Goal: Task Accomplishment & Management: Manage account settings

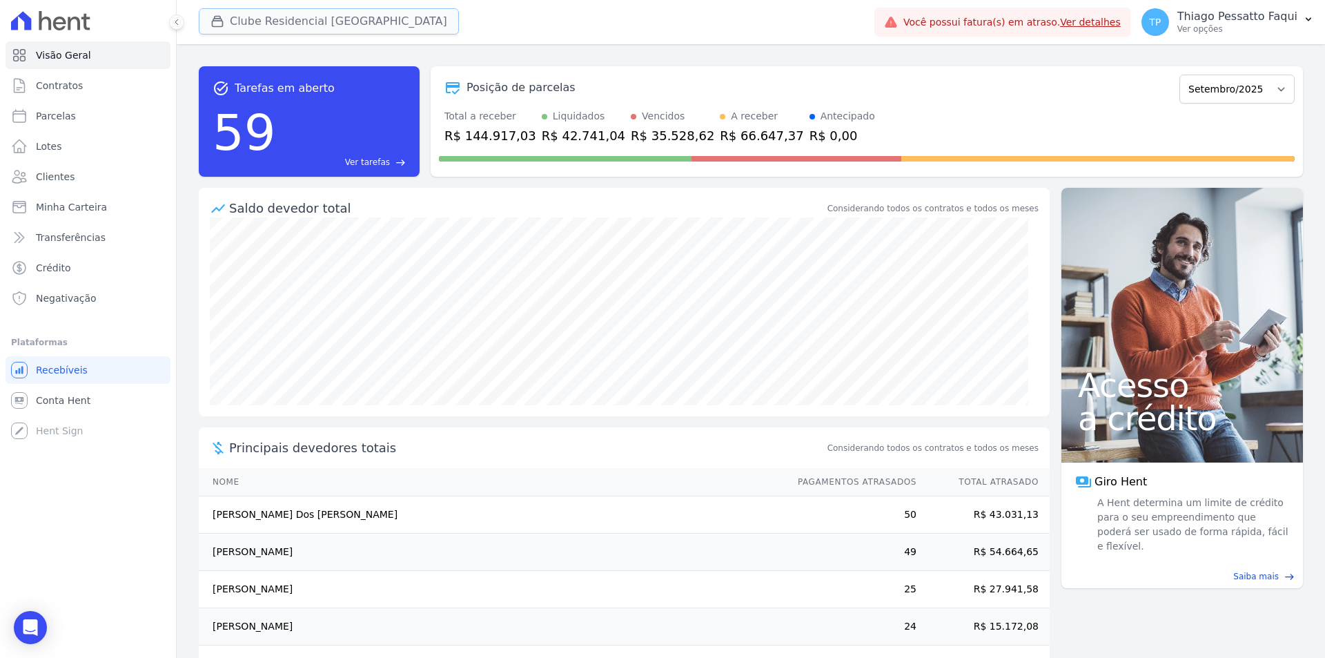
click at [284, 29] on button "Clube Residencial [GEOGRAPHIC_DATA]" at bounding box center [329, 21] width 260 height 26
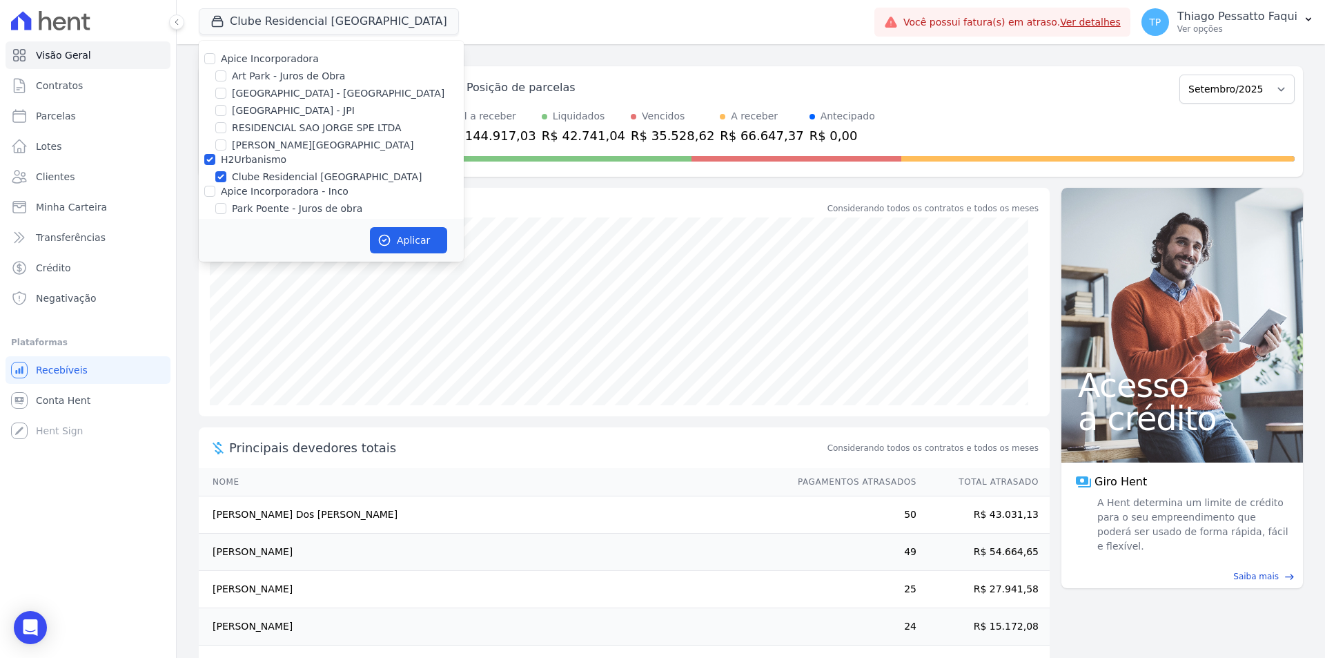
click at [247, 162] on label "H2Urbanismo" at bounding box center [254, 159] width 66 height 11
click at [215, 162] on input "H2Urbanismo" at bounding box center [209, 159] width 11 height 11
checkbox input "false"
click at [281, 64] on label "Apice Incorporadora" at bounding box center [270, 58] width 98 height 11
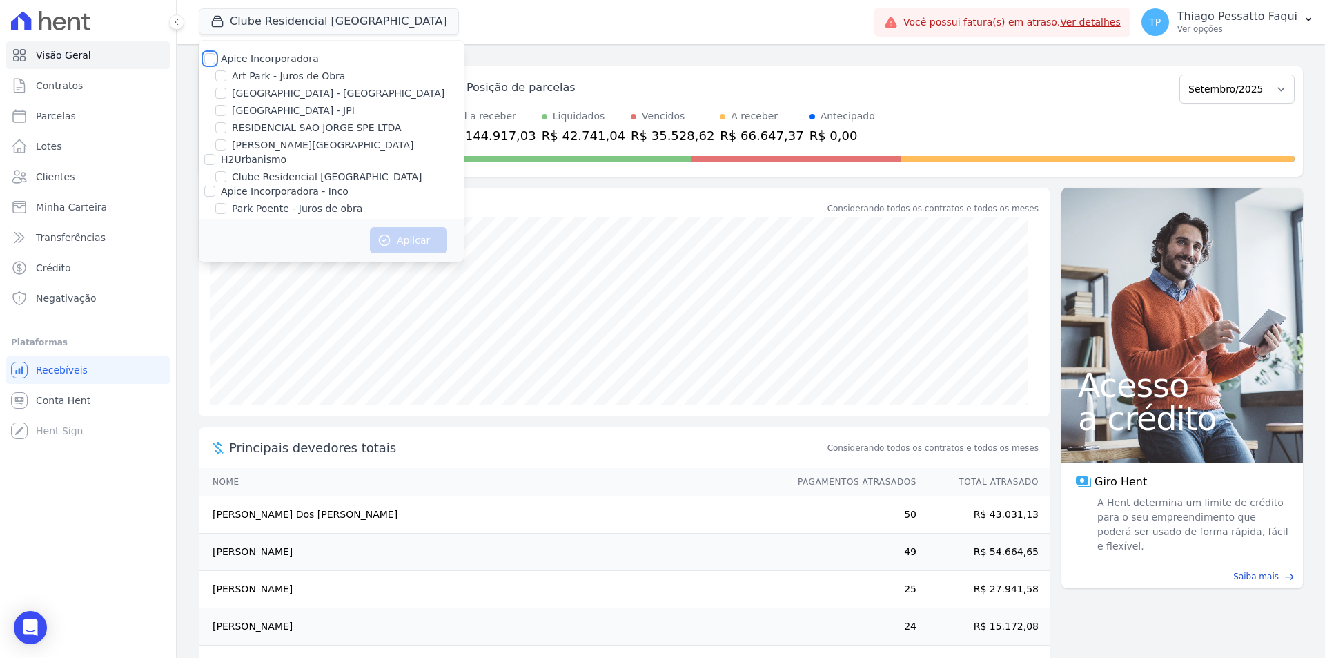
click at [215, 64] on input "Apice Incorporadora" at bounding box center [209, 58] width 11 height 11
checkbox input "true"
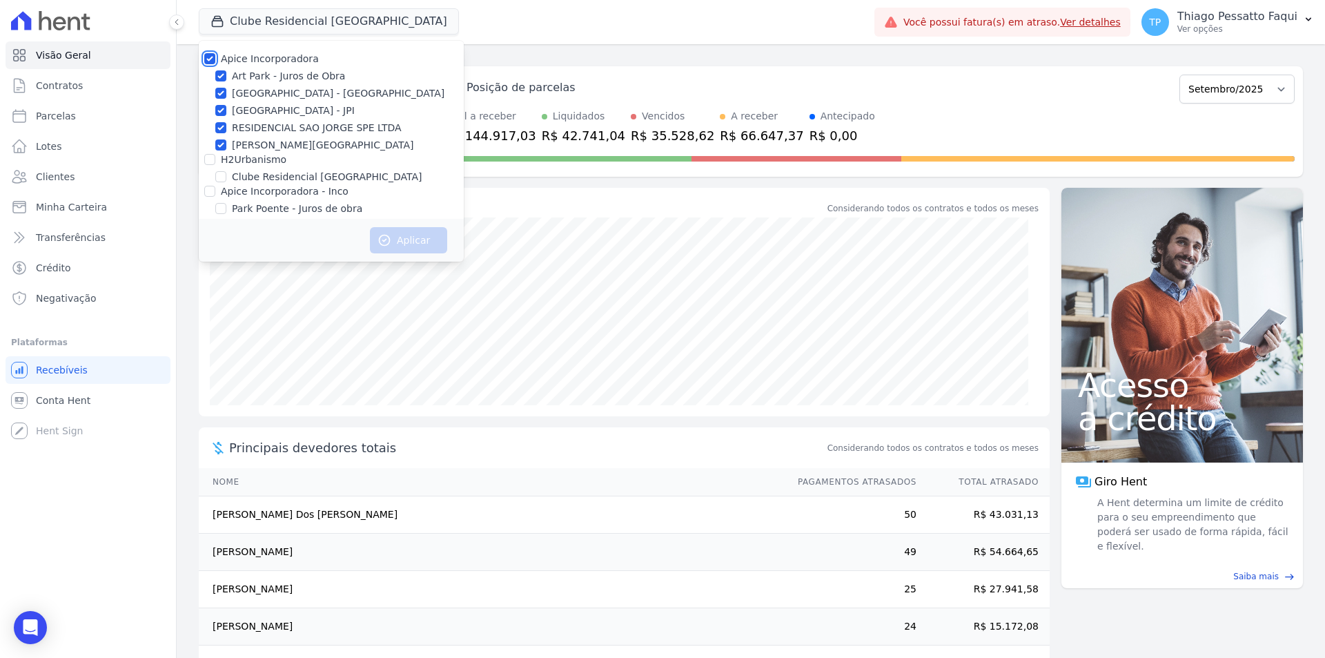
checkbox input "true"
click at [408, 247] on button "Aplicar" at bounding box center [408, 240] width 77 height 26
click at [567, 51] on div "task_alt Tarefas em aberto 59 Ver tarefas east Posição de parcelas Novembro/202…" at bounding box center [751, 351] width 1149 height 614
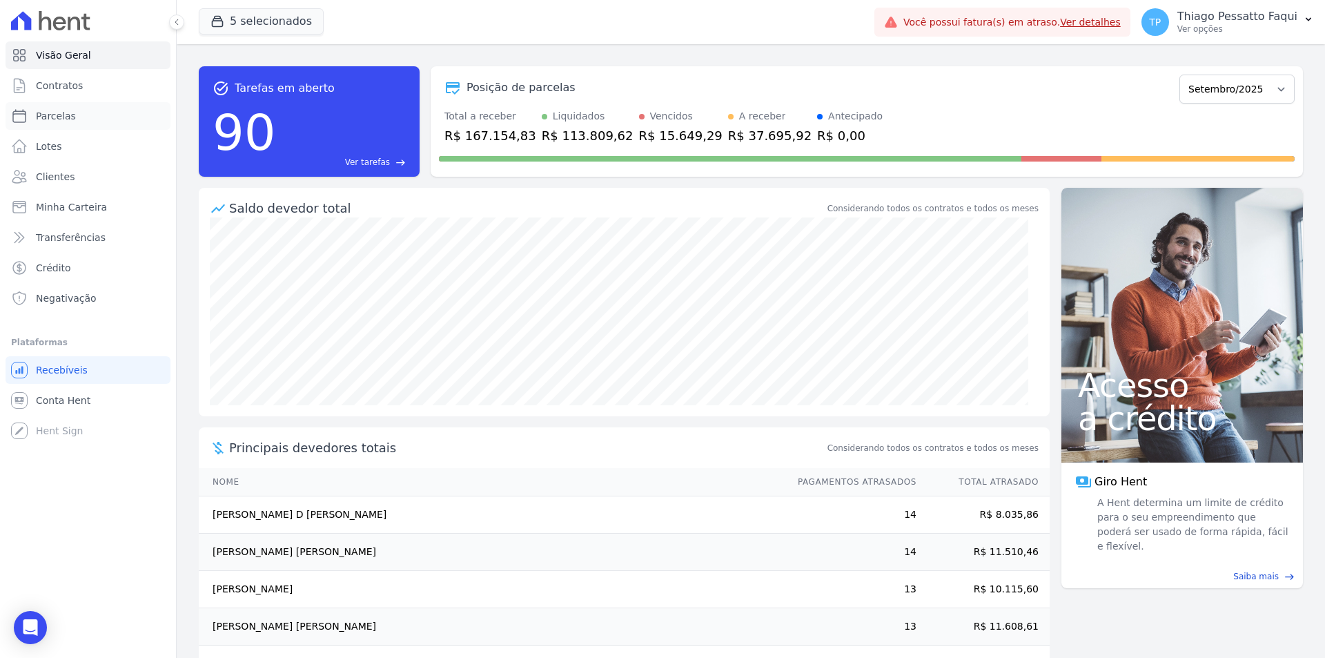
click at [92, 124] on link "Parcelas" at bounding box center [88, 116] width 165 height 28
select select
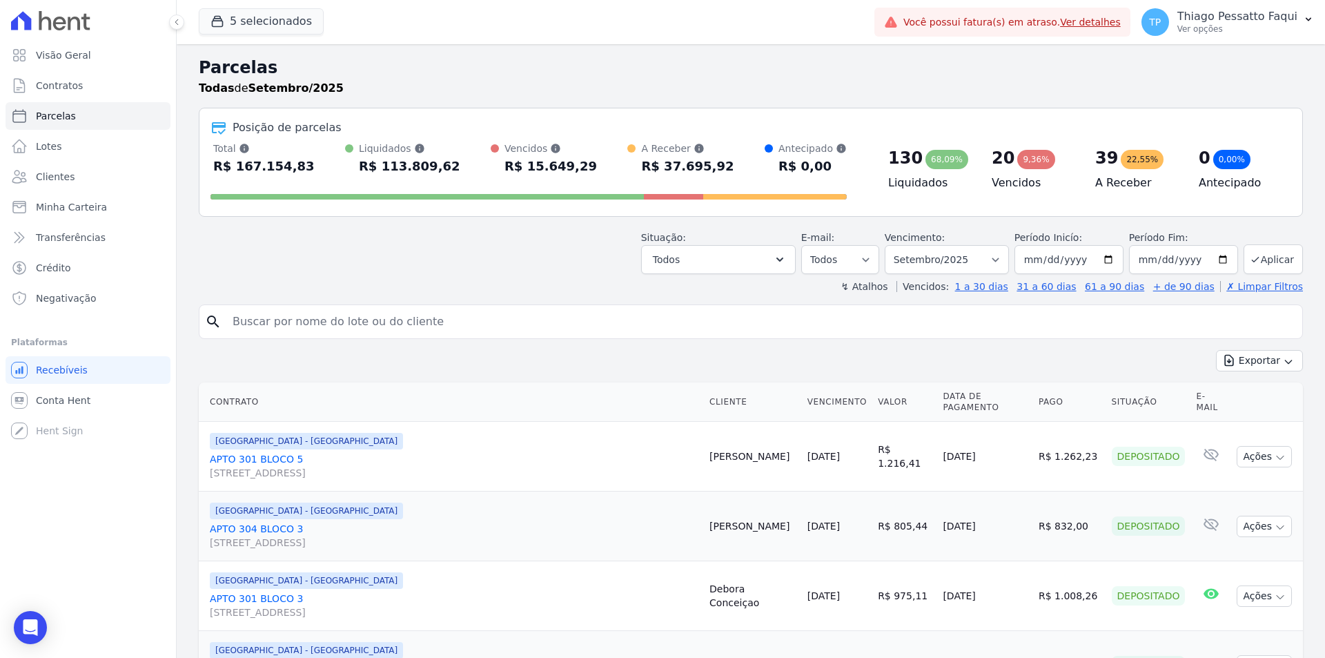
click at [546, 323] on input "search" at bounding box center [760, 322] width 1073 height 28
type input "thiago"
select select
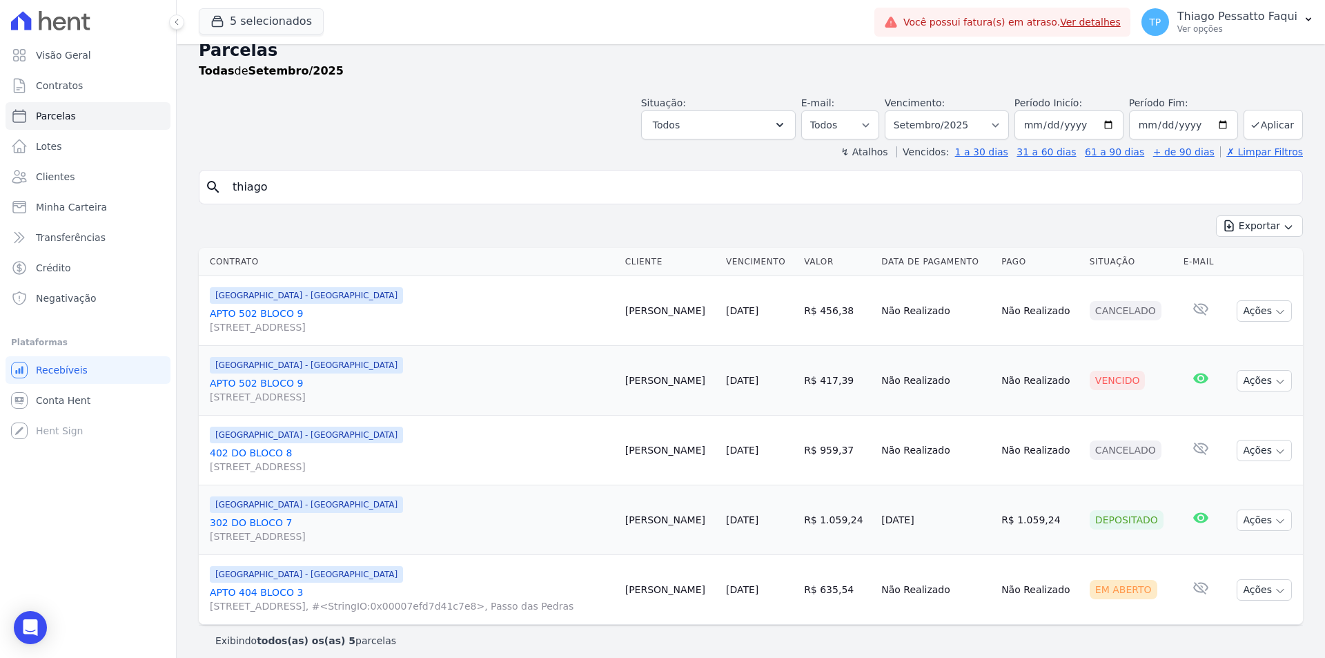
scroll to position [26, 0]
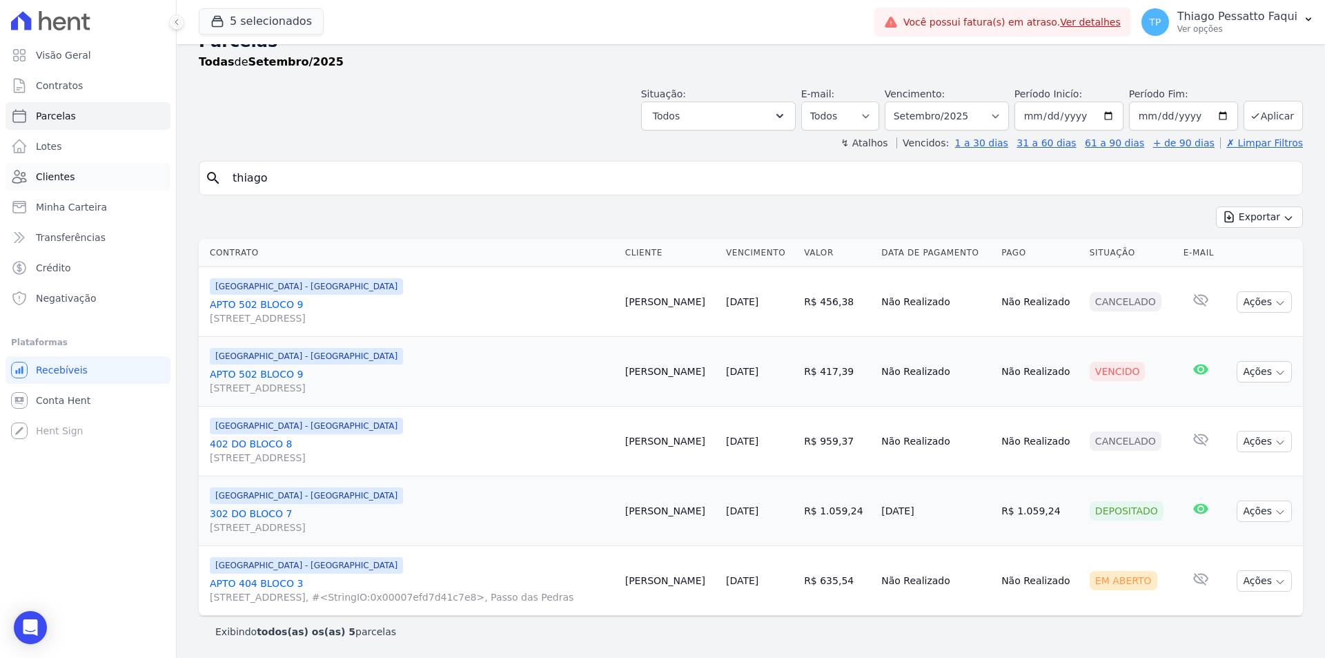
click at [75, 164] on link "Clientes" at bounding box center [88, 177] width 165 height 28
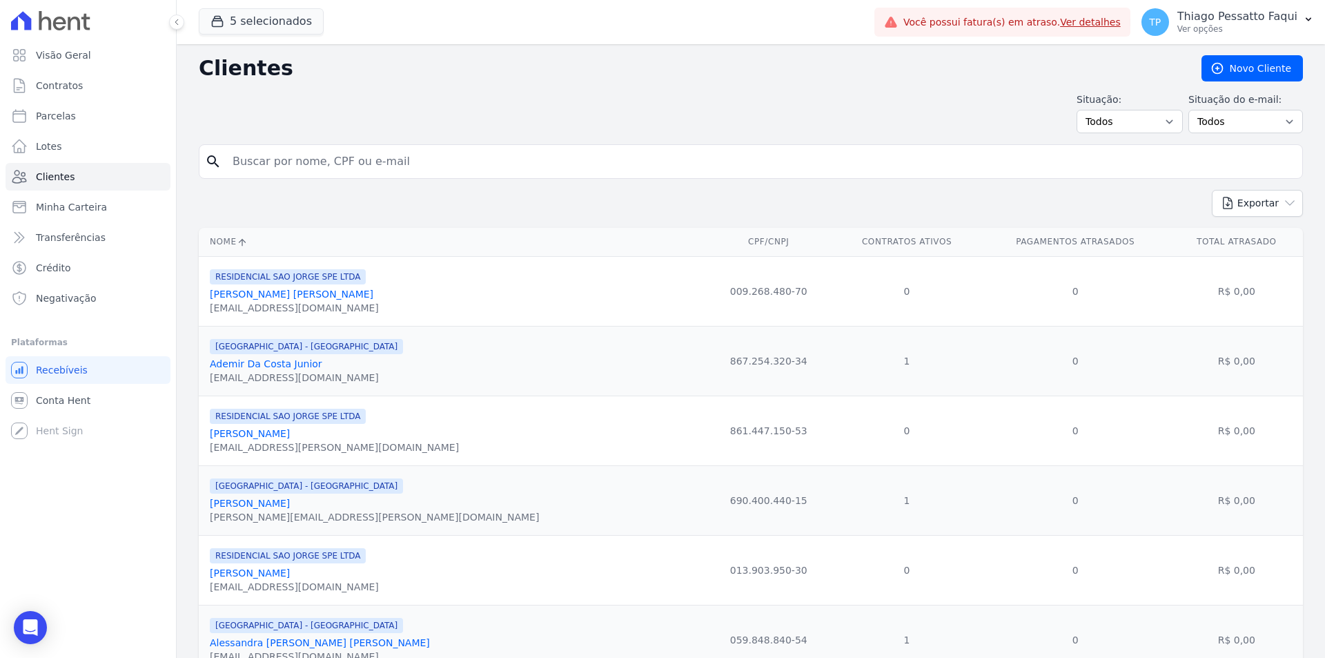
click at [304, 152] on input "search" at bounding box center [760, 162] width 1073 height 28
type input "[PERSON_NAME]"
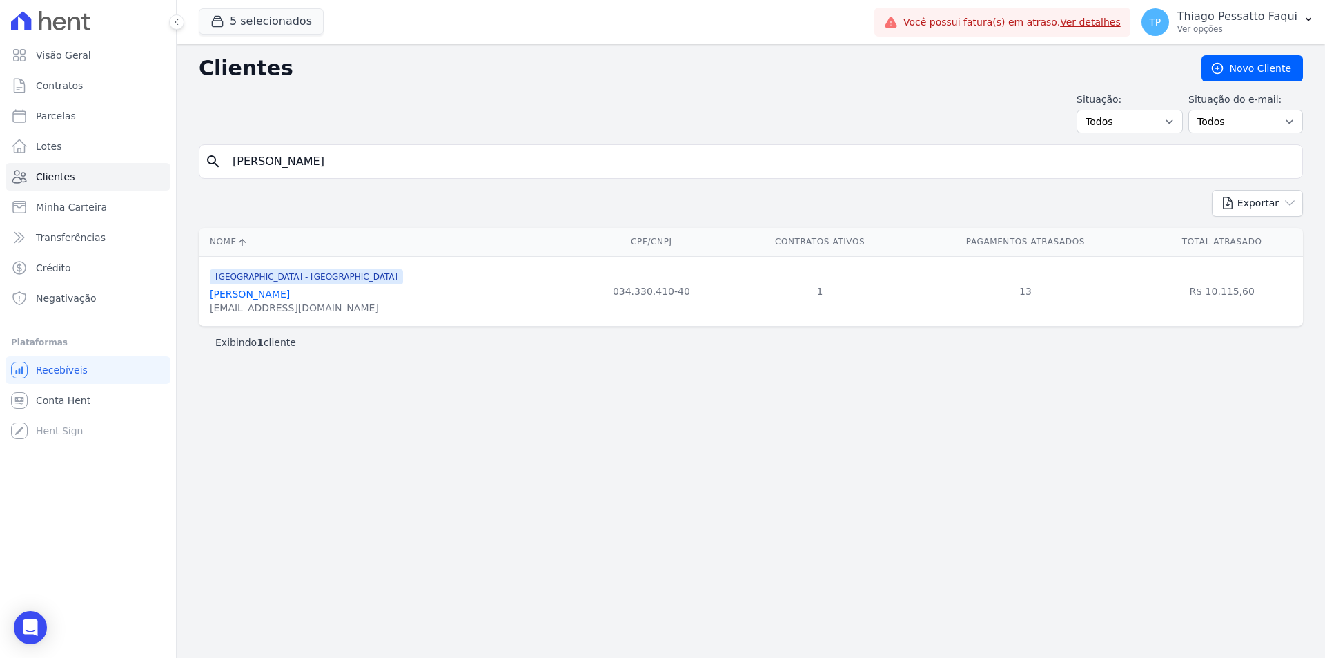
click at [290, 295] on link "[PERSON_NAME]" at bounding box center [250, 294] width 80 height 11
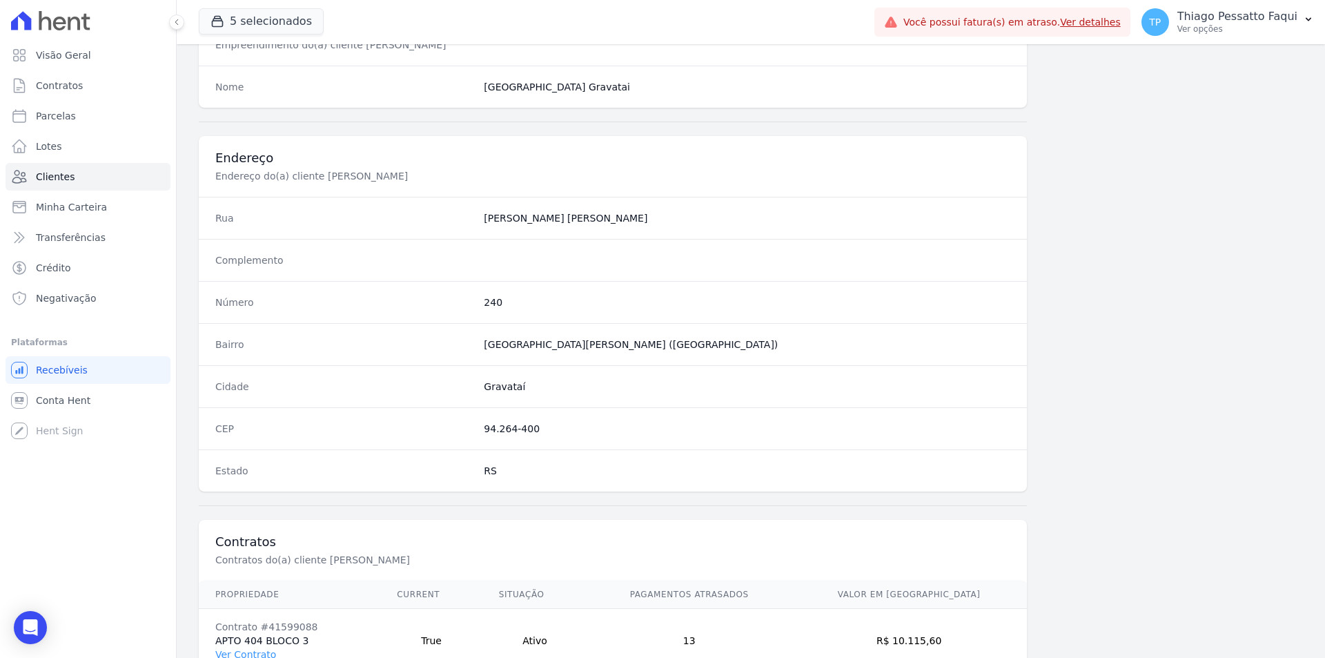
scroll to position [634, 0]
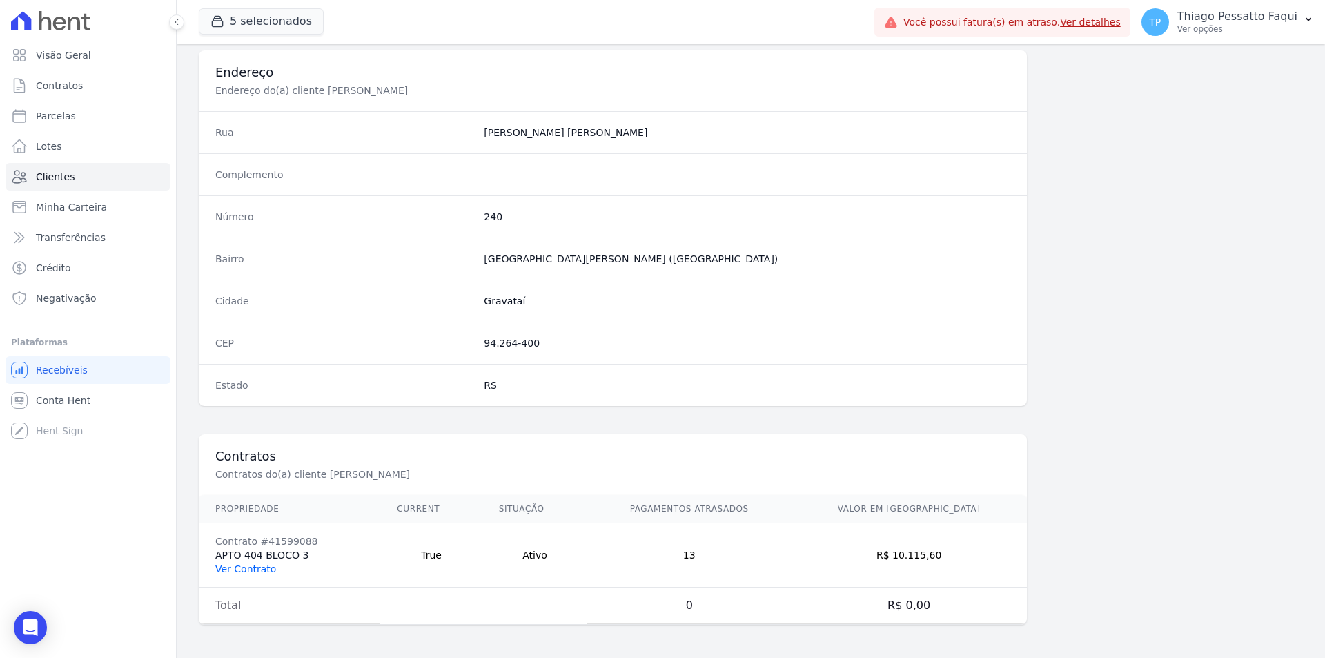
click at [262, 568] on link "Ver Contrato" at bounding box center [245, 568] width 61 height 11
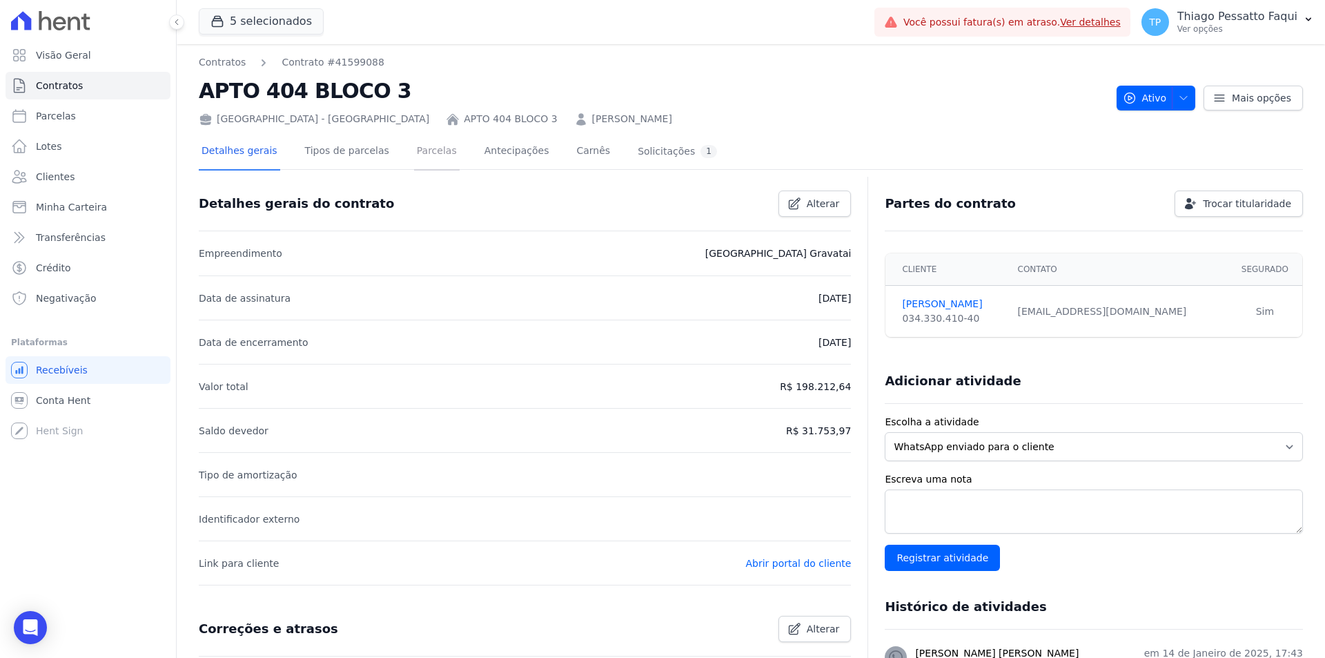
click at [414, 150] on link "Parcelas" at bounding box center [437, 152] width 46 height 37
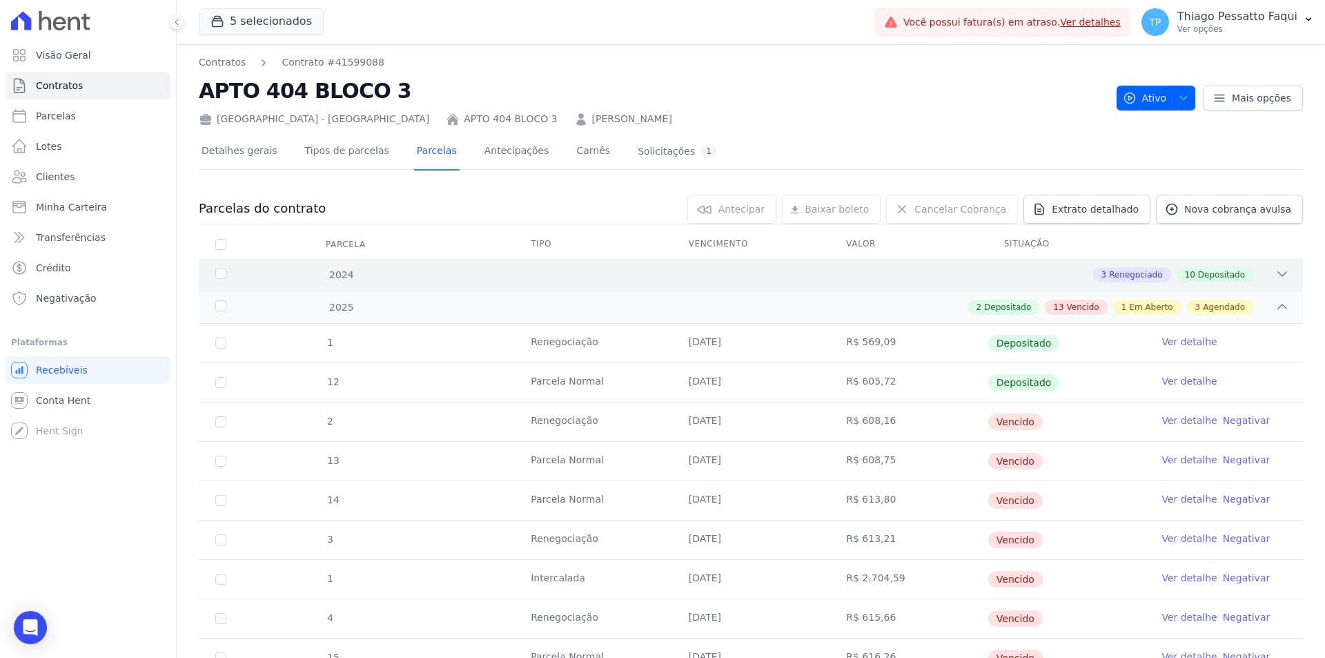
click at [777, 280] on div "3 Renegociado 10 Depositado" at bounding box center [805, 274] width 969 height 15
